Goal: Information Seeking & Learning: Learn about a topic

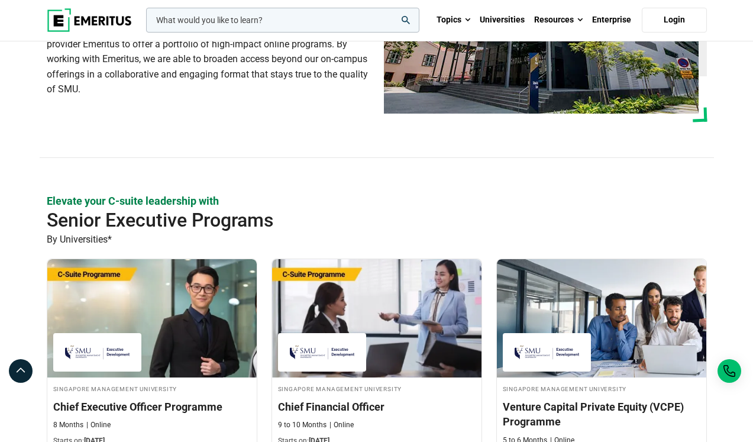
scroll to position [118, 0]
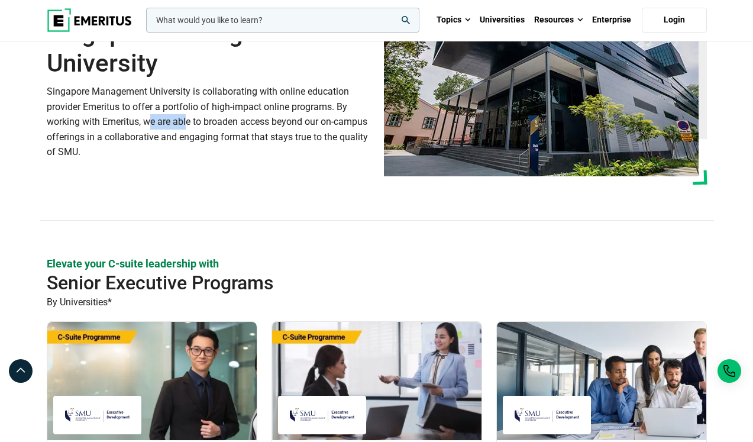
drag, startPoint x: 102, startPoint y: 120, endPoint x: 141, endPoint y: 125, distance: 38.8
click at [141, 125] on p "Singapore Management University is collaborating with online education provider…" at bounding box center [208, 122] width 323 height 76
copy p "Emeritus,"
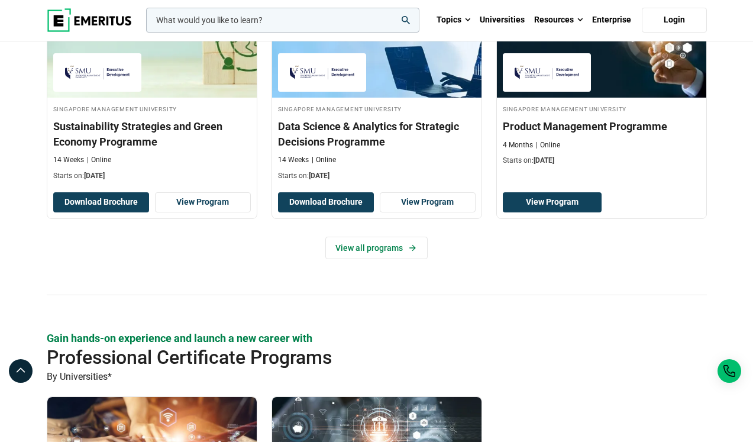
scroll to position [828, 0]
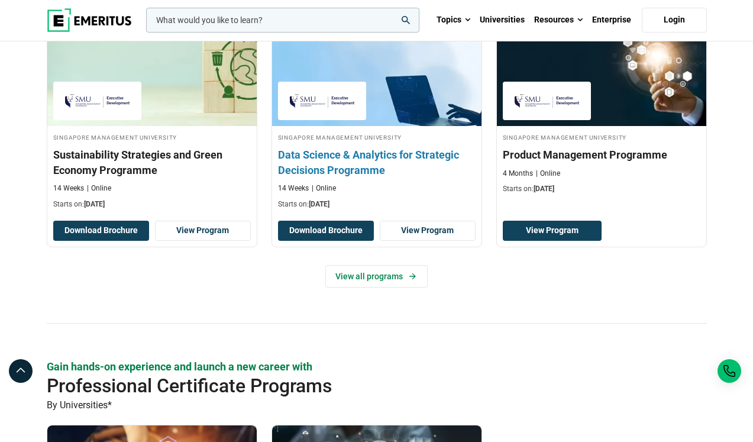
click at [353, 172] on h3 "Data Science & Analytics for Strategic Decisions Programme" at bounding box center [377, 162] width 198 height 30
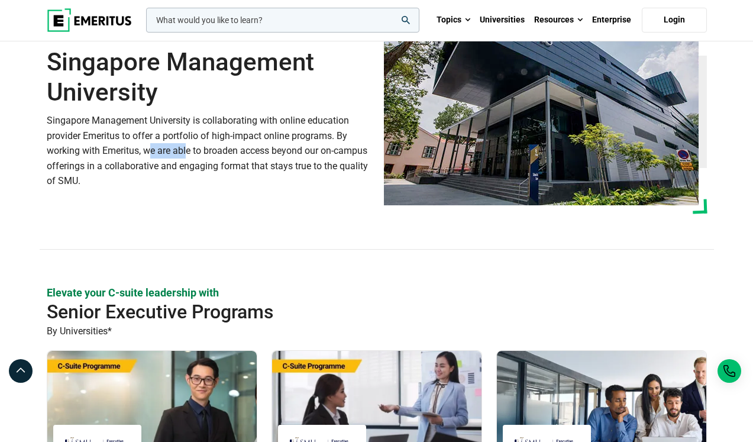
scroll to position [0, 0]
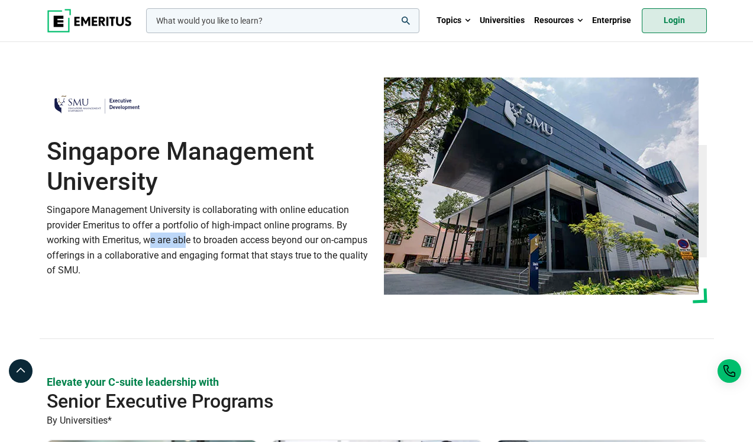
click at [686, 19] on link "Login" at bounding box center [674, 20] width 65 height 25
click at [688, 24] on link "Login" at bounding box center [674, 20] width 65 height 25
